Goal: Check status: Check status

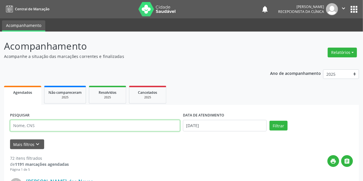
click at [49, 127] on input "text" at bounding box center [95, 125] width 170 height 11
type input "[PERSON_NAME]"
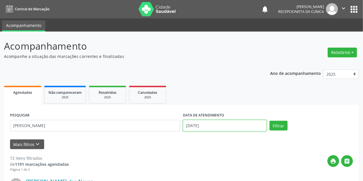
click at [207, 126] on input "[DATE]" at bounding box center [225, 125] width 84 height 11
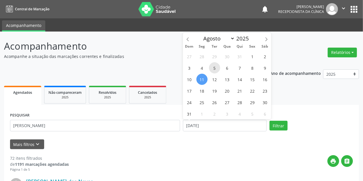
click at [215, 66] on span "5" at bounding box center [214, 67] width 11 height 11
type input "[DATE]"
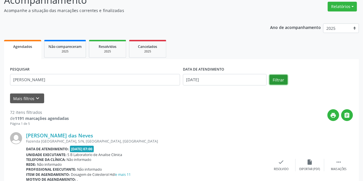
click at [279, 79] on button "Filtrar" at bounding box center [279, 80] width 18 height 10
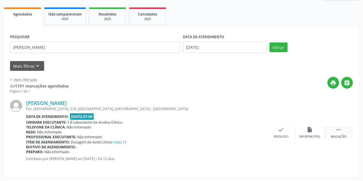
click at [336, 130] on icon "" at bounding box center [339, 130] width 6 height 6
click at [254, 134] on div "print Imprimir" at bounding box center [252, 133] width 29 height 12
click at [257, 131] on div "print Imprimir" at bounding box center [252, 133] width 29 height 12
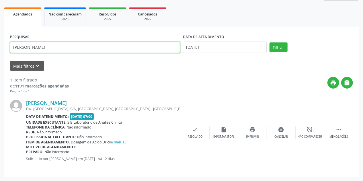
drag, startPoint x: 57, startPoint y: 44, endPoint x: 10, endPoint y: 50, distance: 47.8
click at [0, 52] on div "Acompanhamento Acompanhe a situação das marcações correntes e finalizadas Relat…" at bounding box center [181, 67] width 363 height 228
paste input "PRISCYLLA [PERSON_NAME]"
type input "PRISCYLLA [PERSON_NAME]"
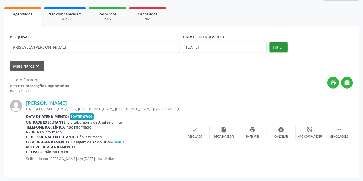
click at [277, 44] on button "Filtrar" at bounding box center [279, 47] width 18 height 10
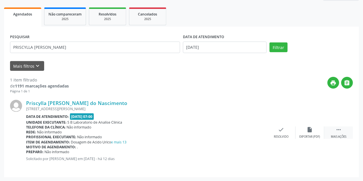
click at [339, 133] on div " Mais ações" at bounding box center [338, 133] width 29 height 12
click at [252, 133] on div "print Imprimir" at bounding box center [252, 133] width 29 height 12
